Goal: Information Seeking & Learning: Learn about a topic

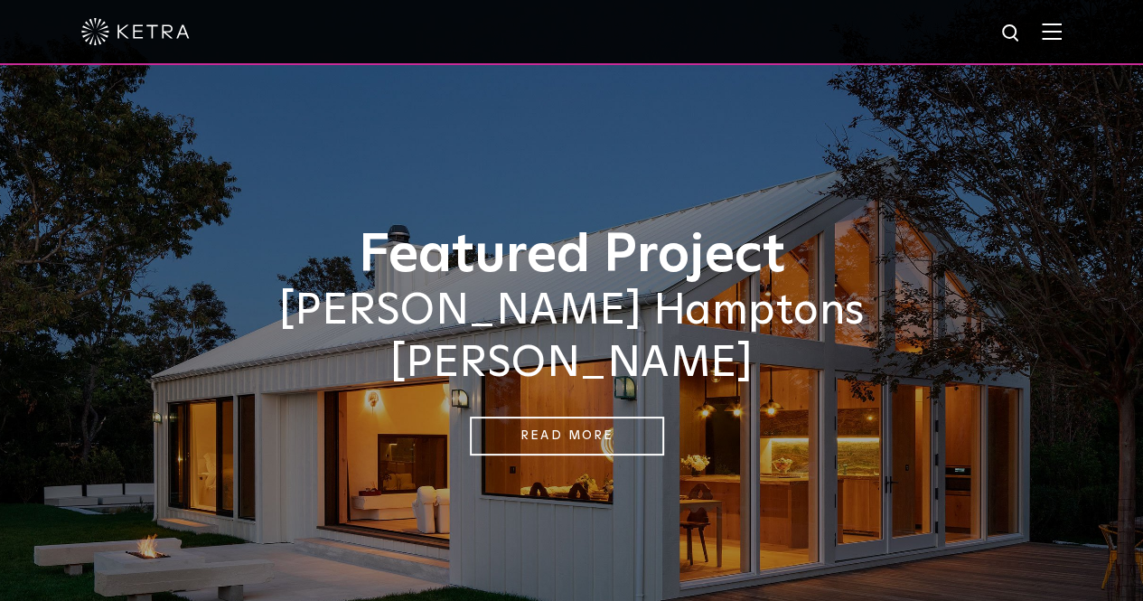
click at [1062, 42] on div at bounding box center [571, 31] width 981 height 63
click at [1062, 35] on img at bounding box center [1052, 31] width 20 height 17
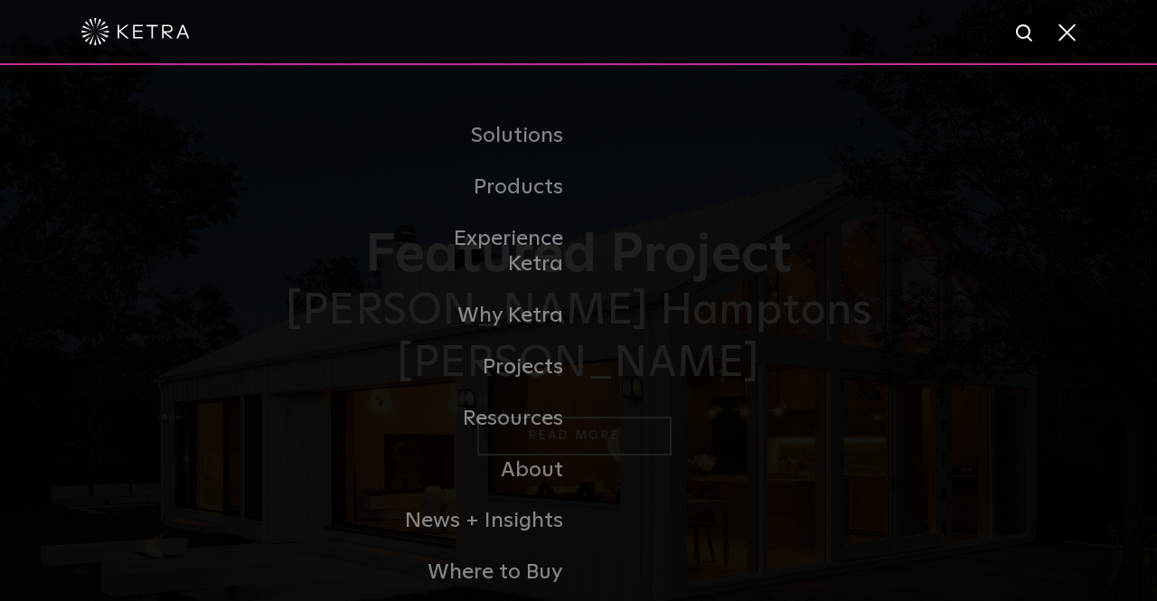
click at [0, 0] on link "Residential Products" at bounding box center [0, 0] width 0 height 0
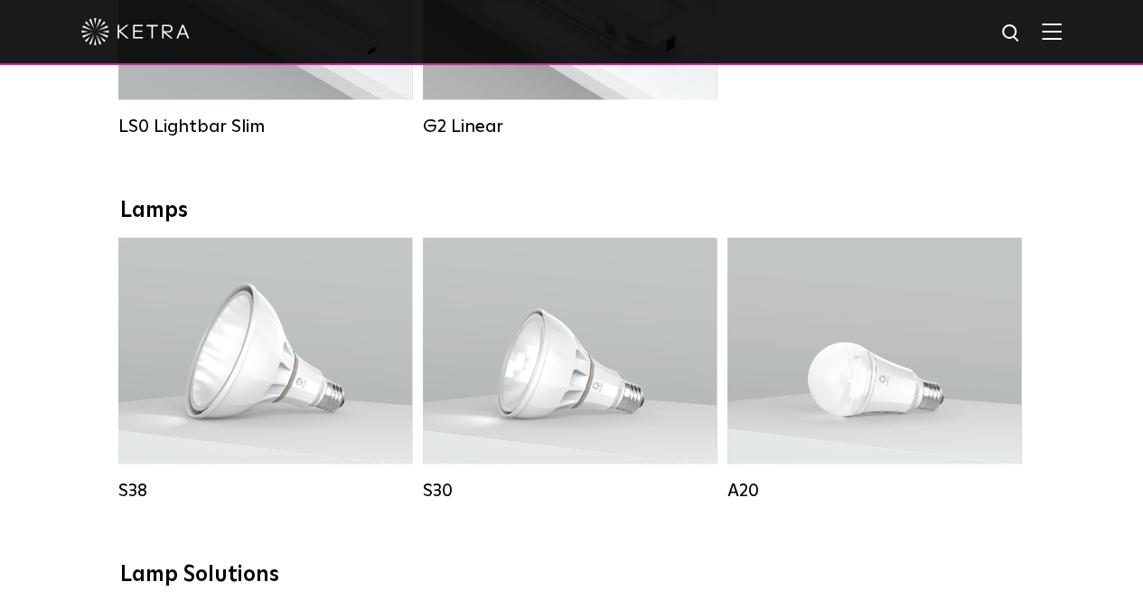
scroll to position [897, 0]
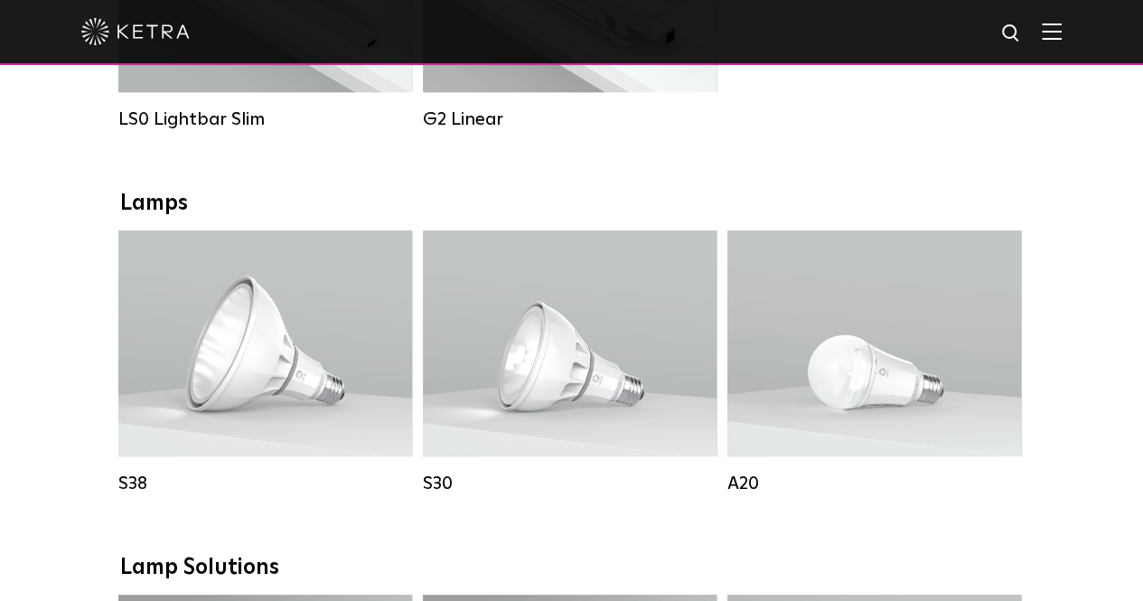
click at [316, 408] on span "Lutron Clear Connect Type X" at bounding box center [292, 401] width 170 height 13
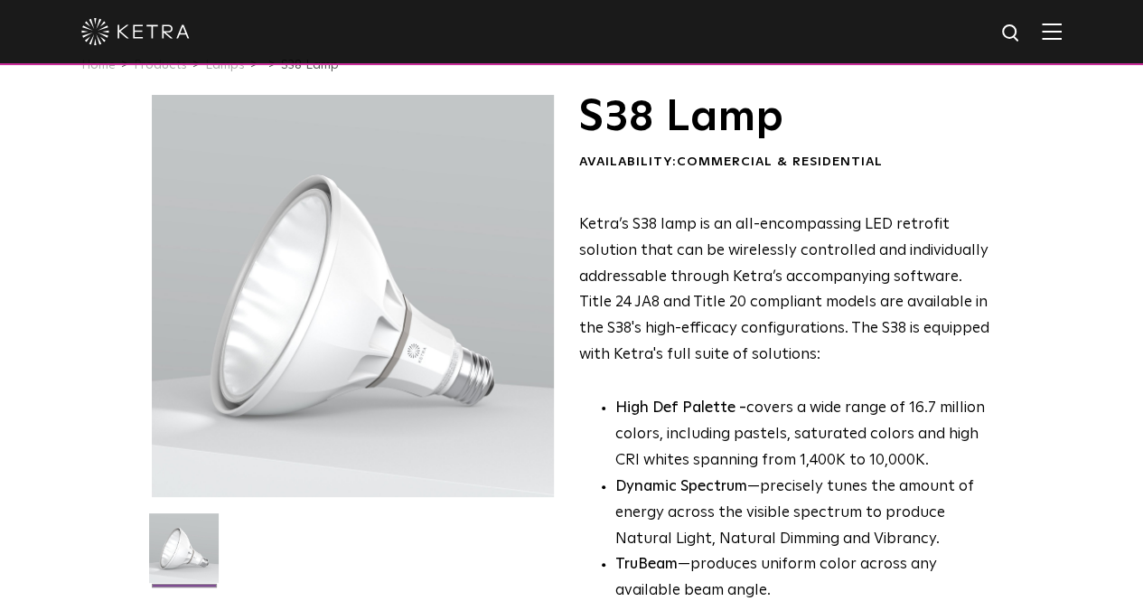
scroll to position [40, 0]
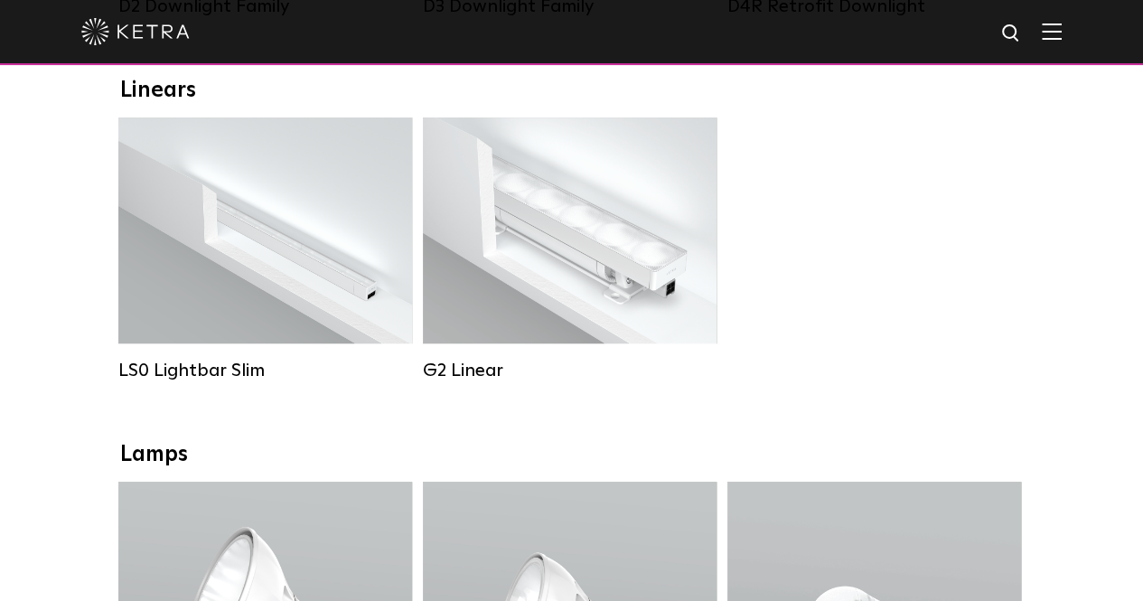
scroll to position [596, 0]
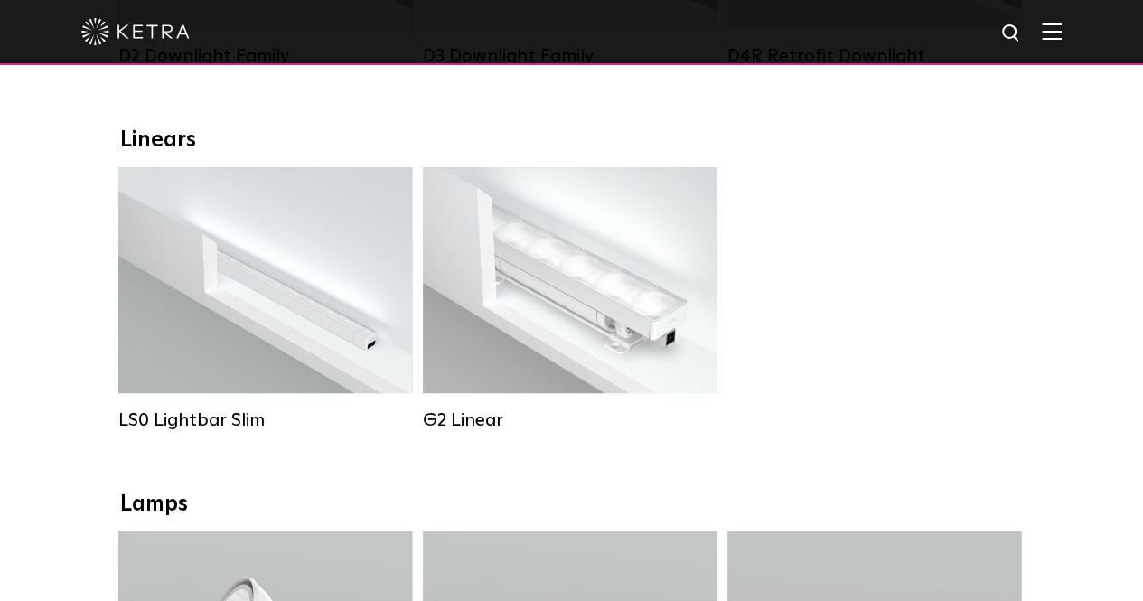
click at [592, 362] on div "Lumen Output: 400 / 700 / 1000 Colors: White Beam Angles: Flood / Graze / Narro…" at bounding box center [570, 280] width 294 height 226
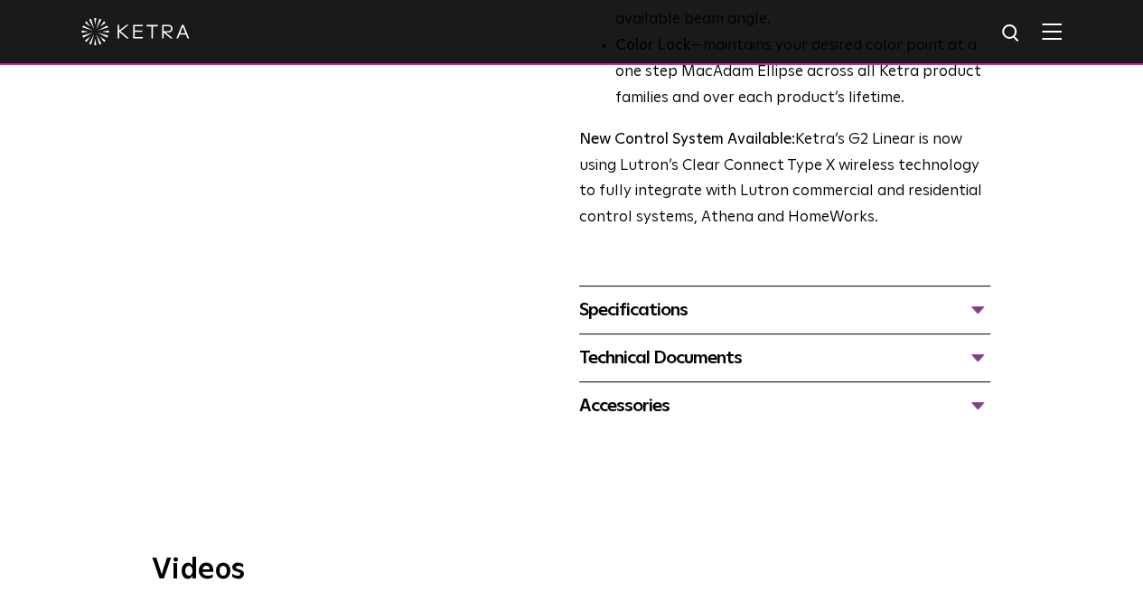
scroll to position [681, 0]
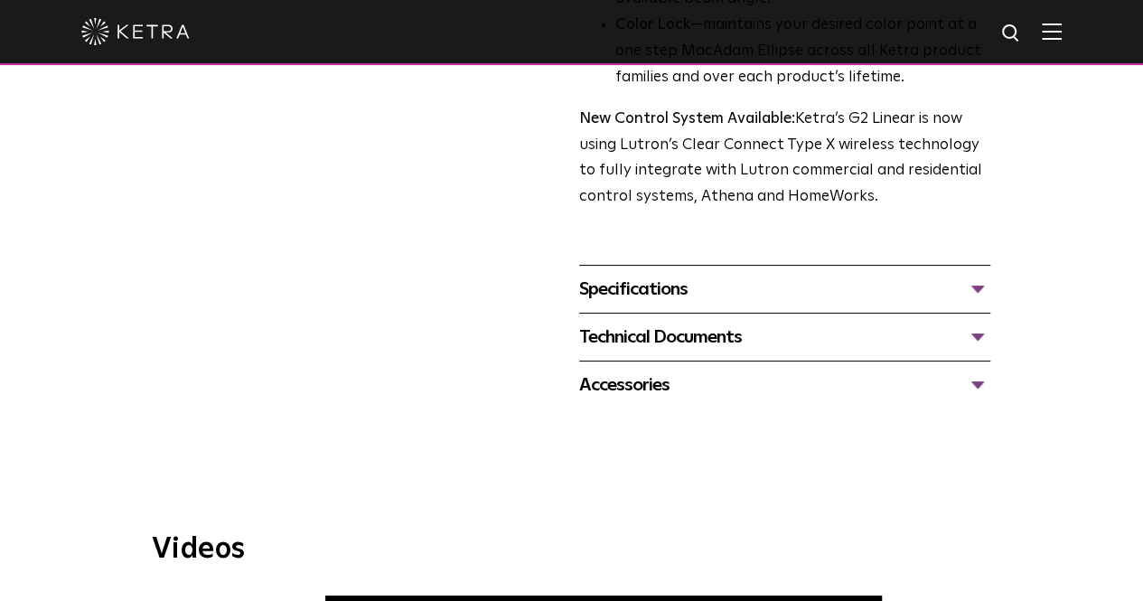
click at [634, 275] on div "Specifications" at bounding box center [784, 289] width 411 height 29
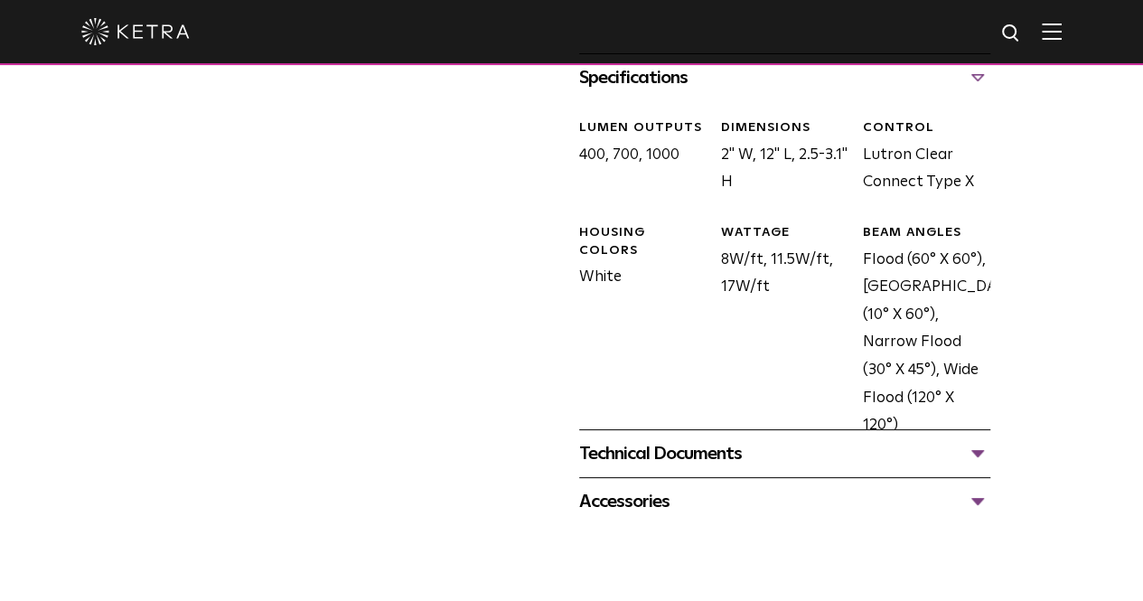
scroll to position [899, 0]
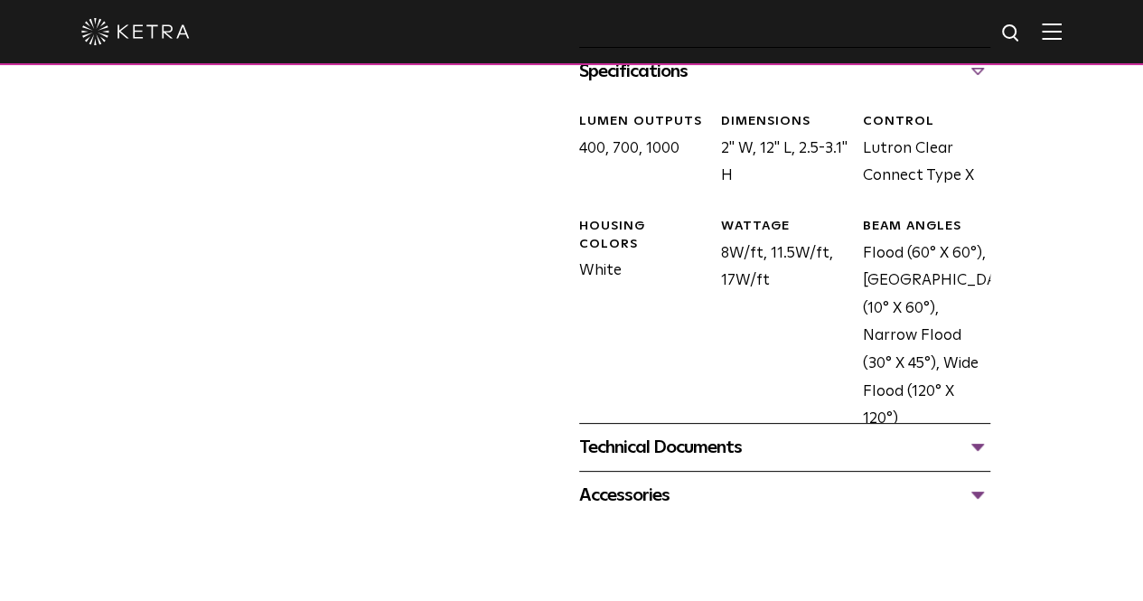
click at [702, 433] on div "Technical Documents" at bounding box center [784, 447] width 411 height 29
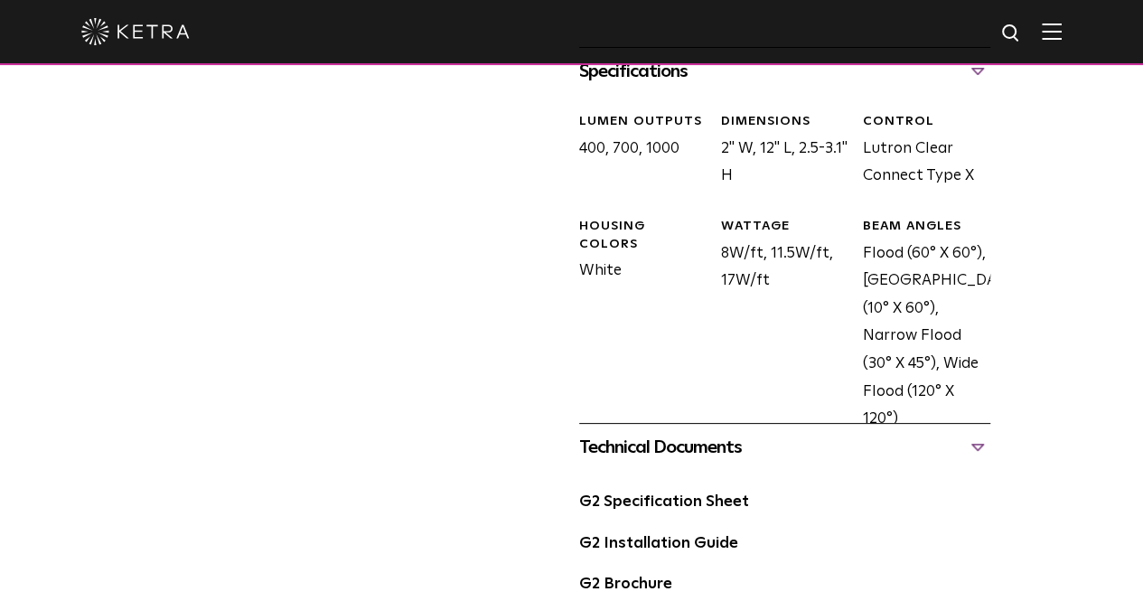
click at [694, 494] on link "G2 Specification Sheet" at bounding box center [664, 501] width 170 height 15
click at [659, 536] on link "G2 Installation Guide" at bounding box center [658, 543] width 159 height 15
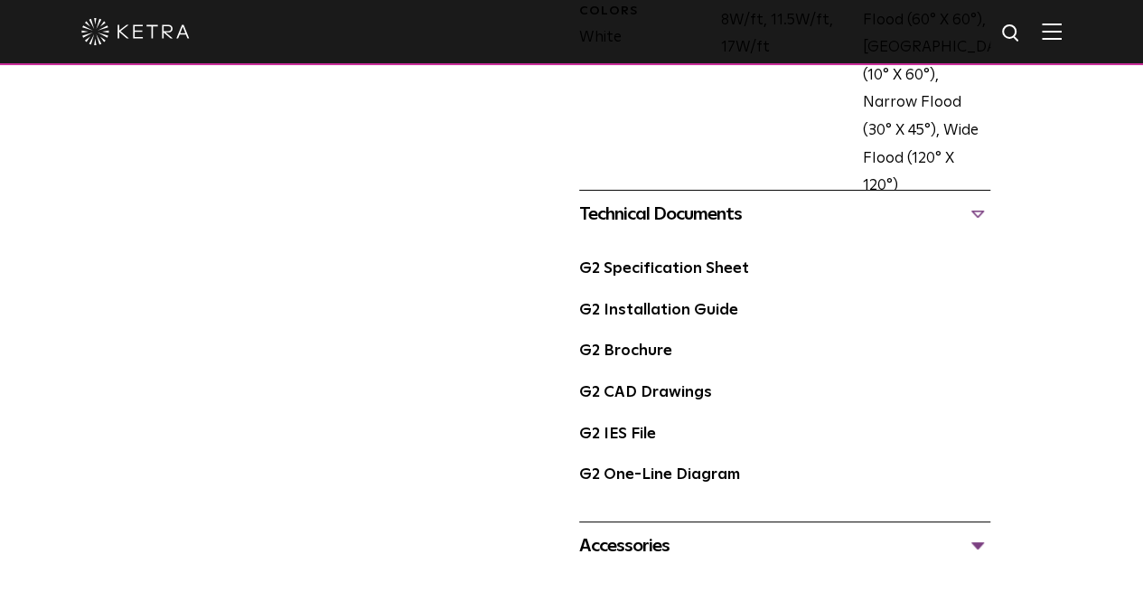
scroll to position [1140, 0]
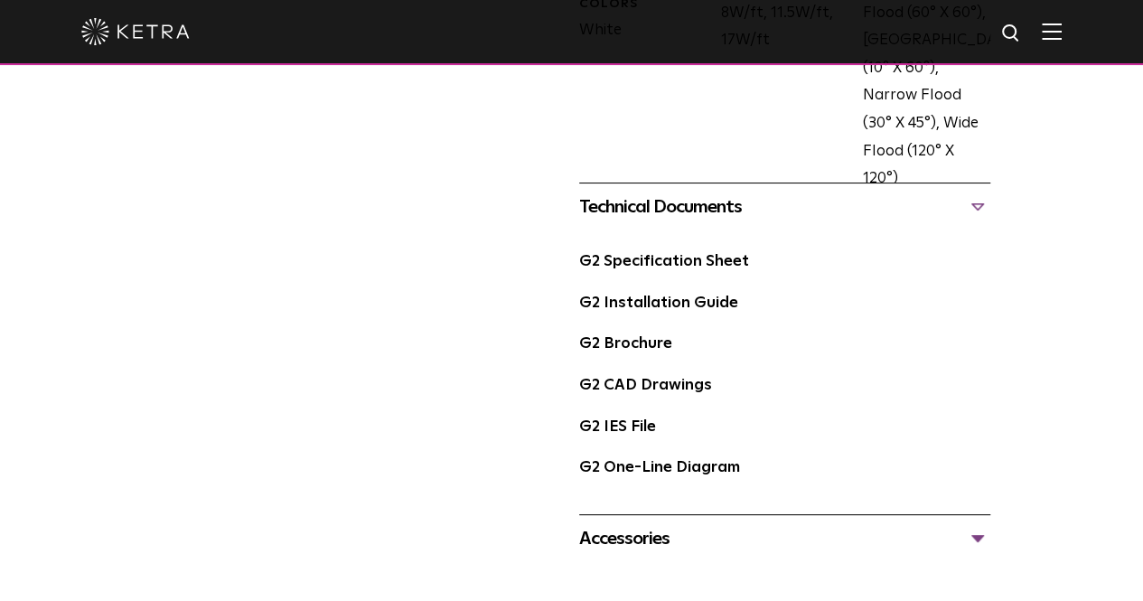
click at [665, 460] on link "G2 One-Line Diagram" at bounding box center [659, 467] width 161 height 15
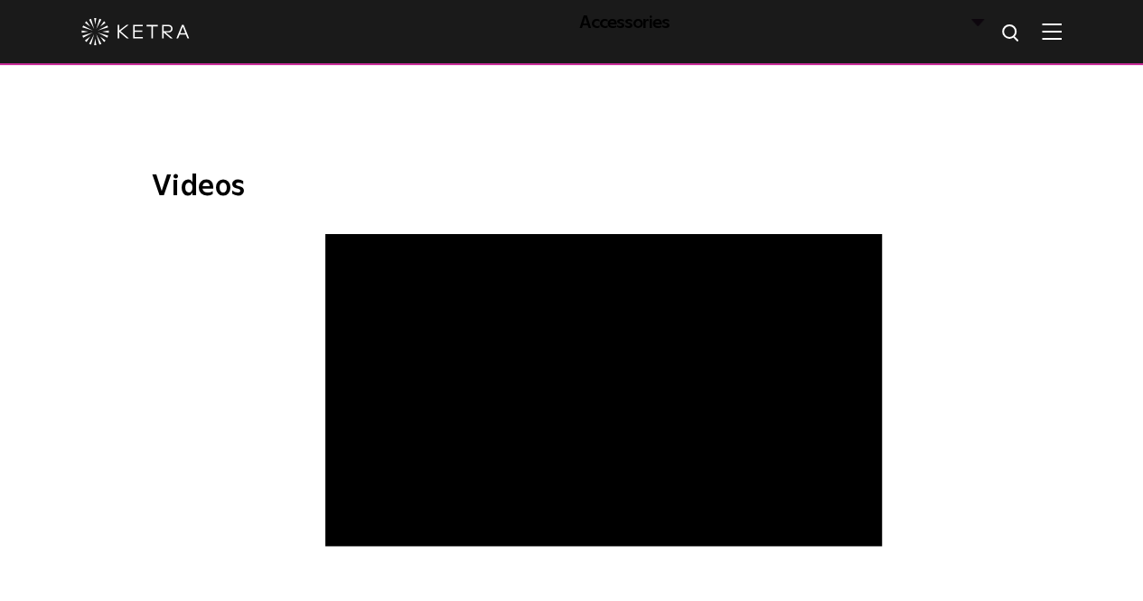
scroll to position [0, 0]
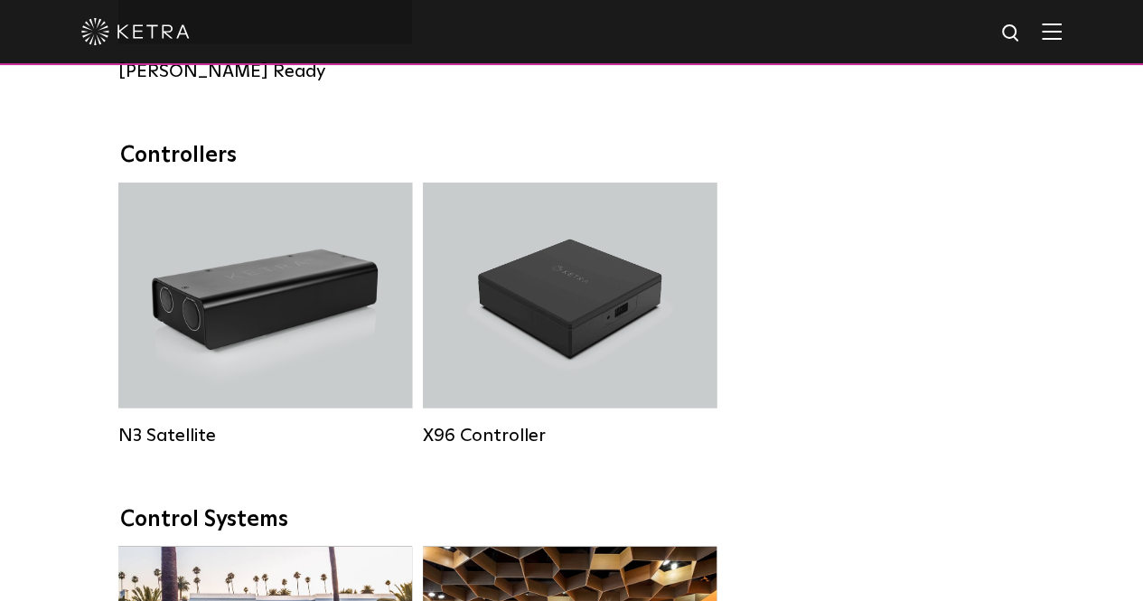
scroll to position [1976, 0]
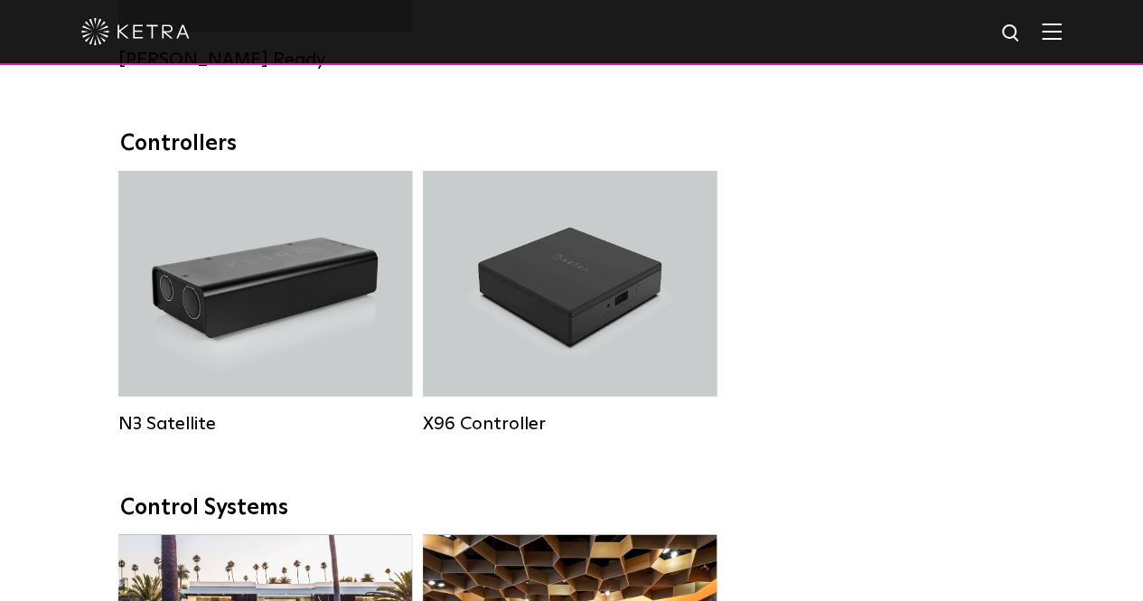
click at [296, 301] on h4 "N3 Satellite" at bounding box center [265, 284] width 117 height 34
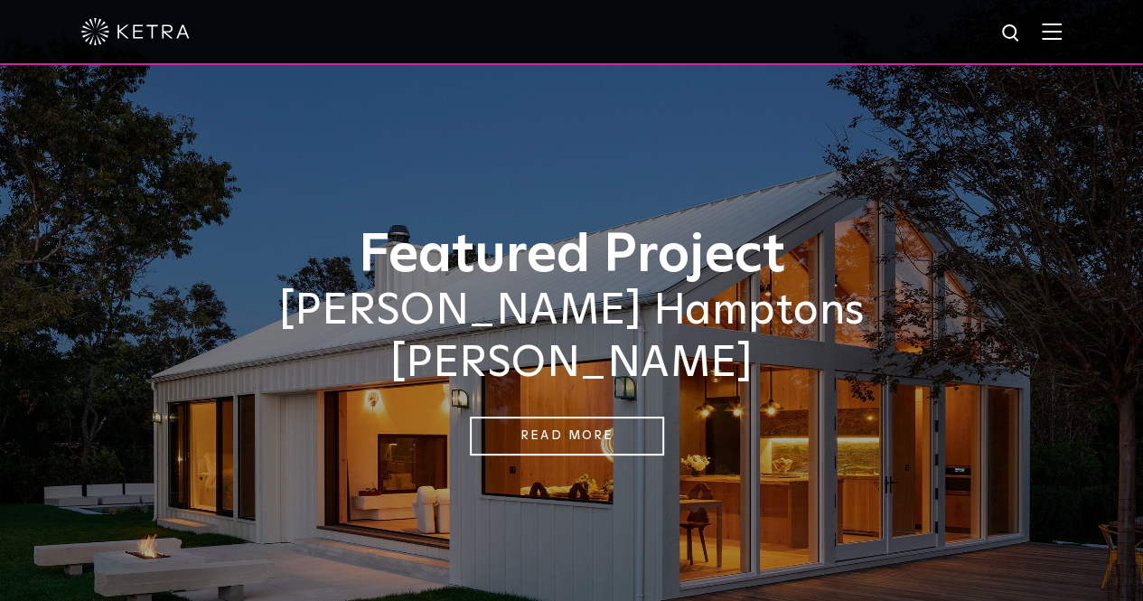
click at [1062, 35] on img at bounding box center [1052, 31] width 20 height 17
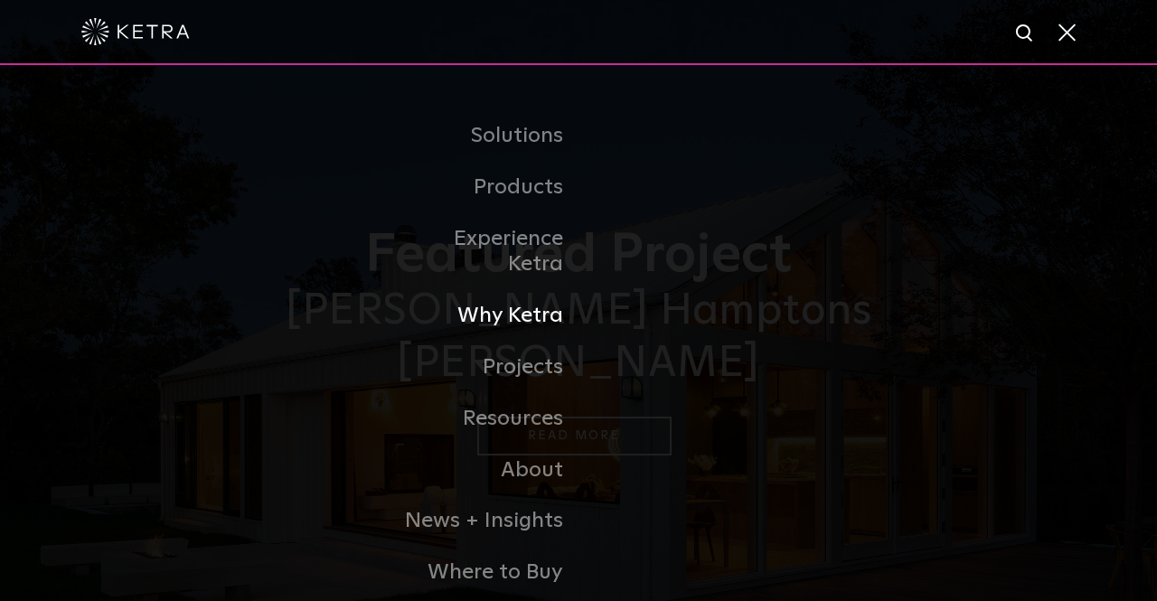
click at [522, 295] on link "Why Ketra" at bounding box center [485, 316] width 185 height 52
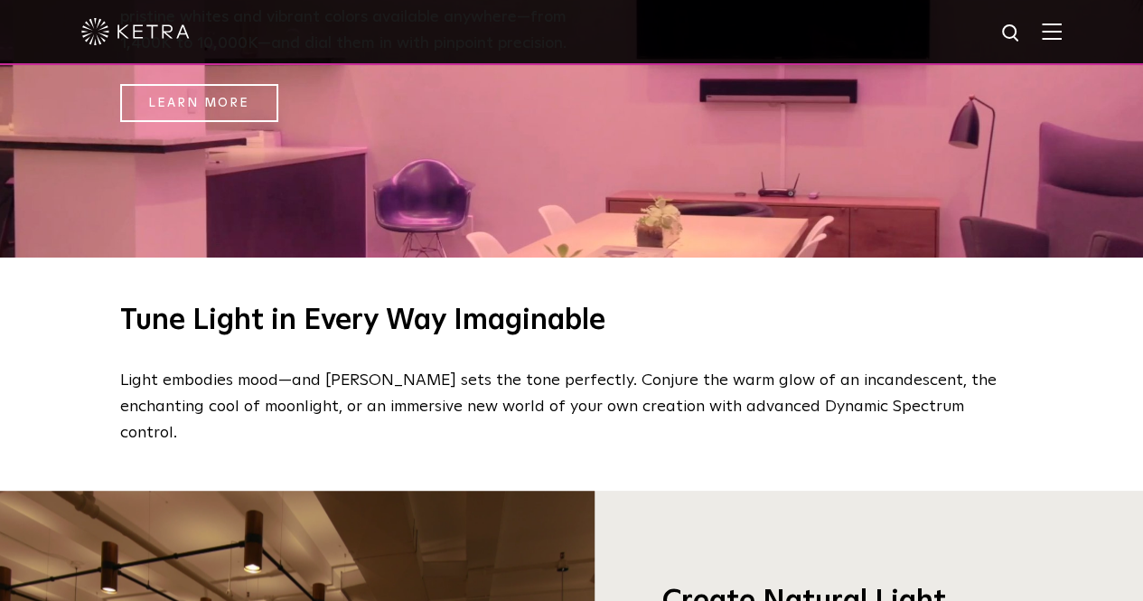
click at [1062, 33] on img at bounding box center [1052, 31] width 20 height 17
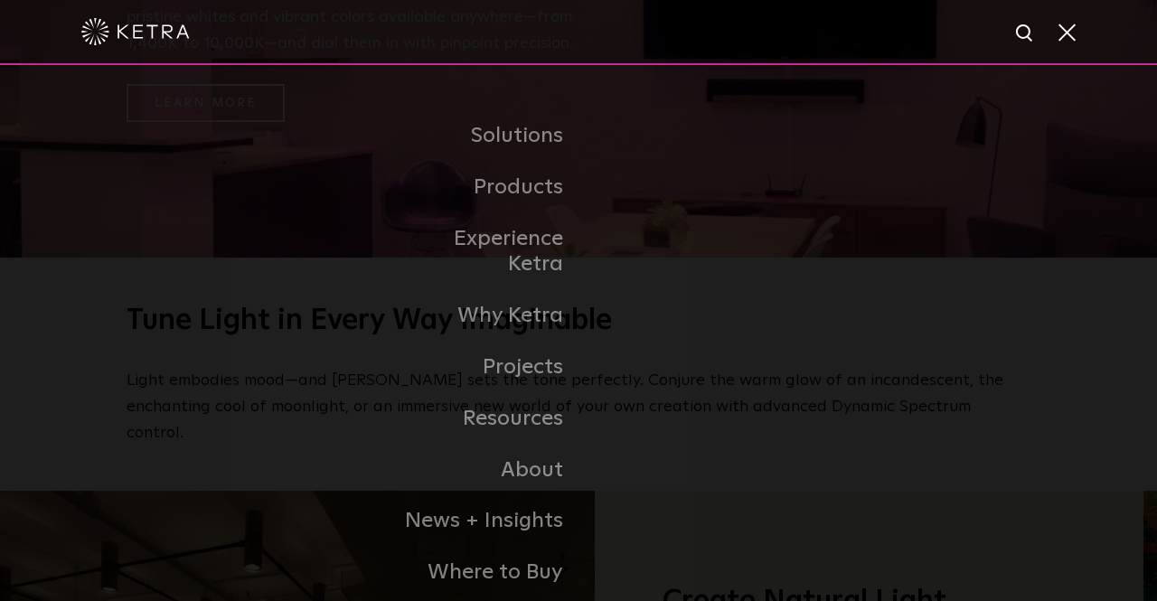
click at [0, 0] on link "Residential Products" at bounding box center [0, 0] width 0 height 0
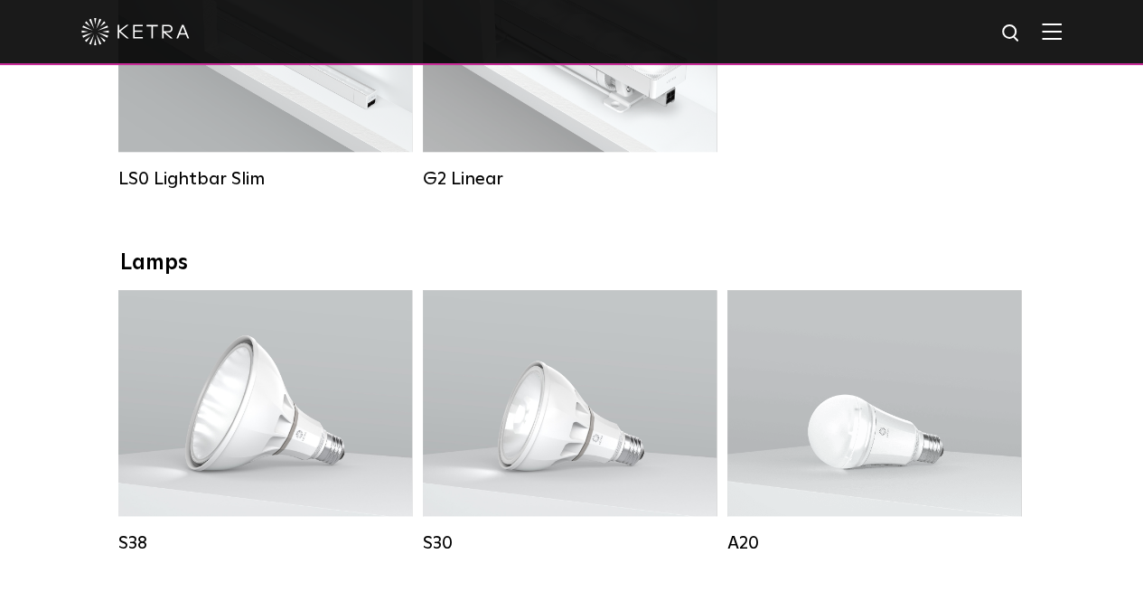
scroll to position [840, 0]
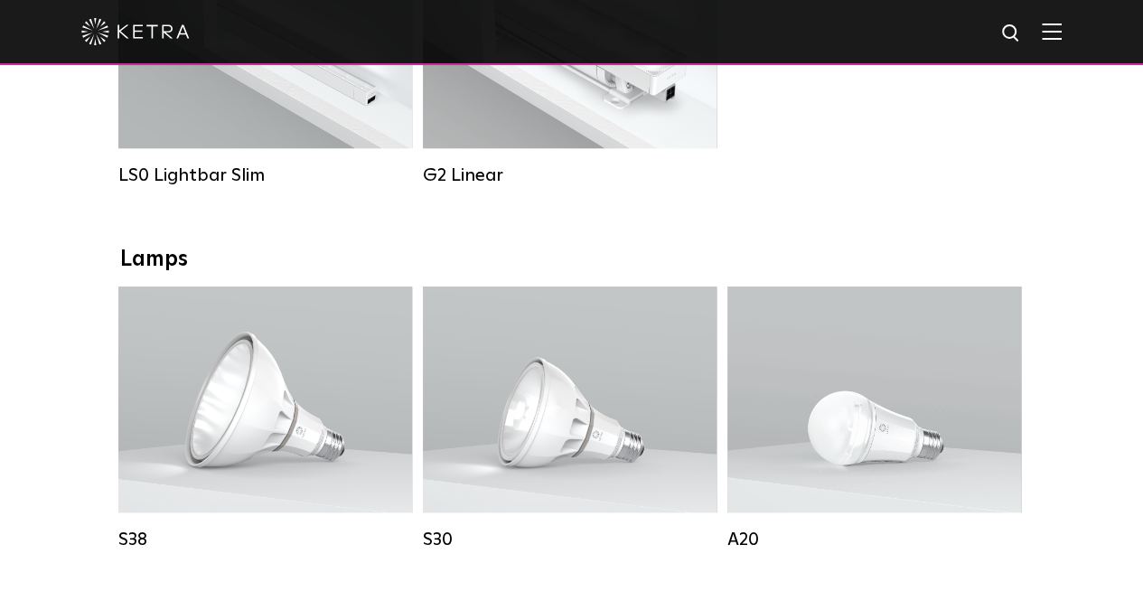
click at [246, 418] on strong "Beam Angles:" at bounding box center [206, 411] width 83 height 13
